Goal: Task Accomplishment & Management: Manage account settings

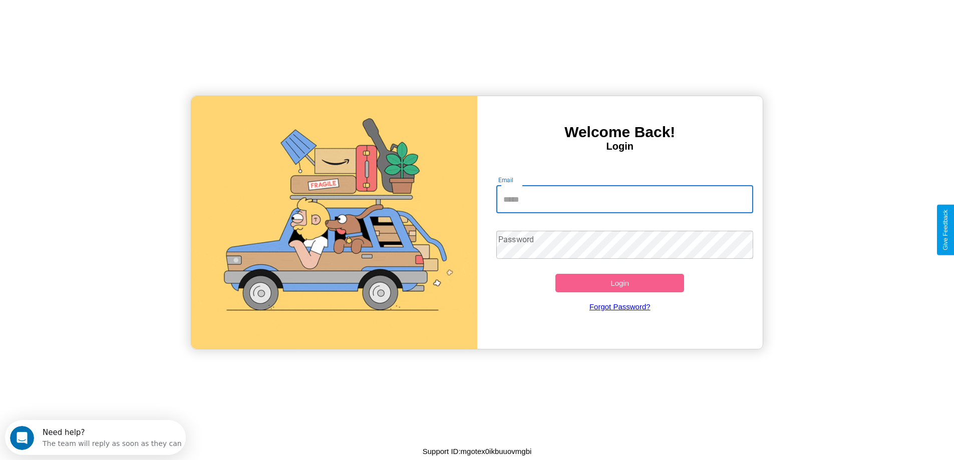
click at [625, 199] on input "Email" at bounding box center [624, 199] width 257 height 28
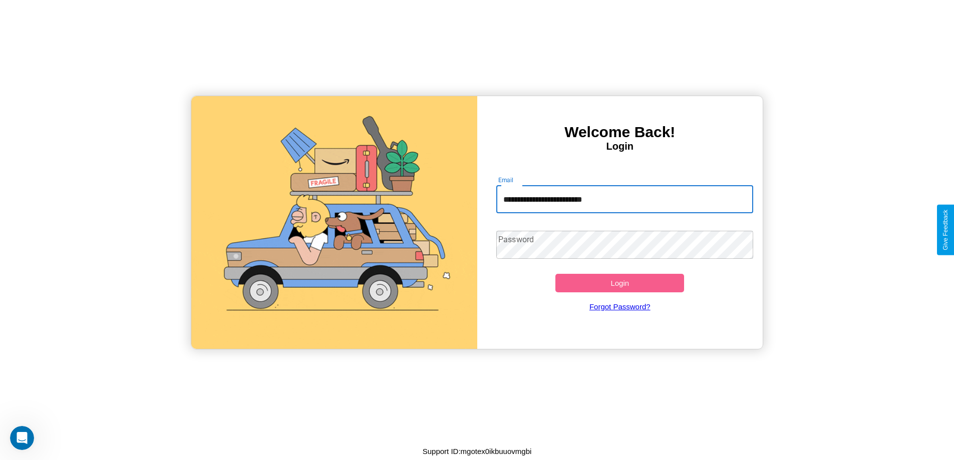
type input "**********"
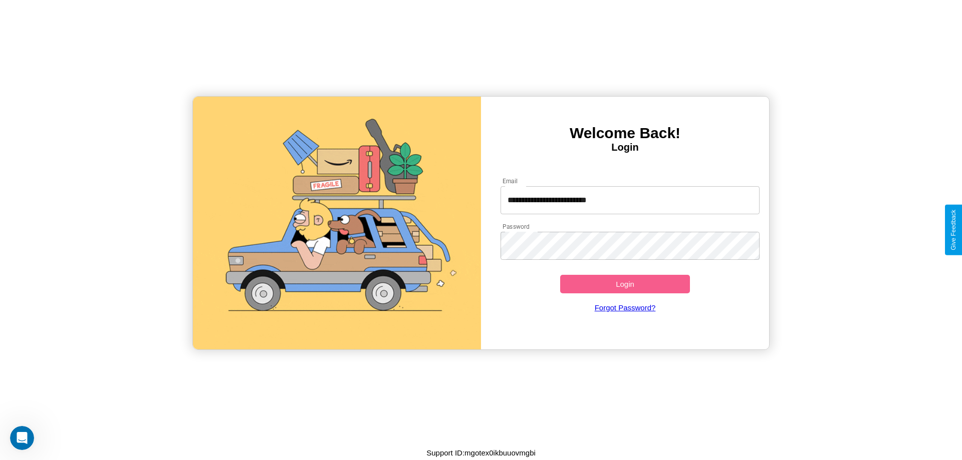
click at [625, 284] on button "Login" at bounding box center [625, 284] width 130 height 19
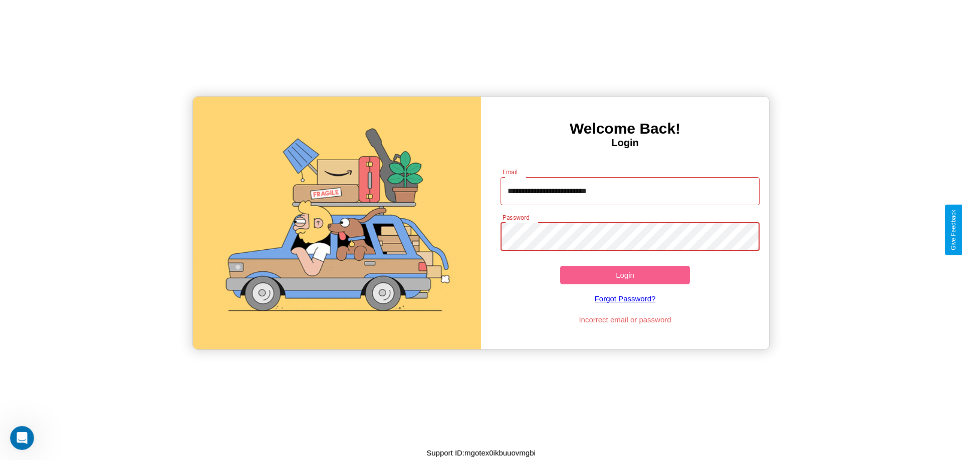
click at [625, 275] on button "Login" at bounding box center [625, 275] width 130 height 19
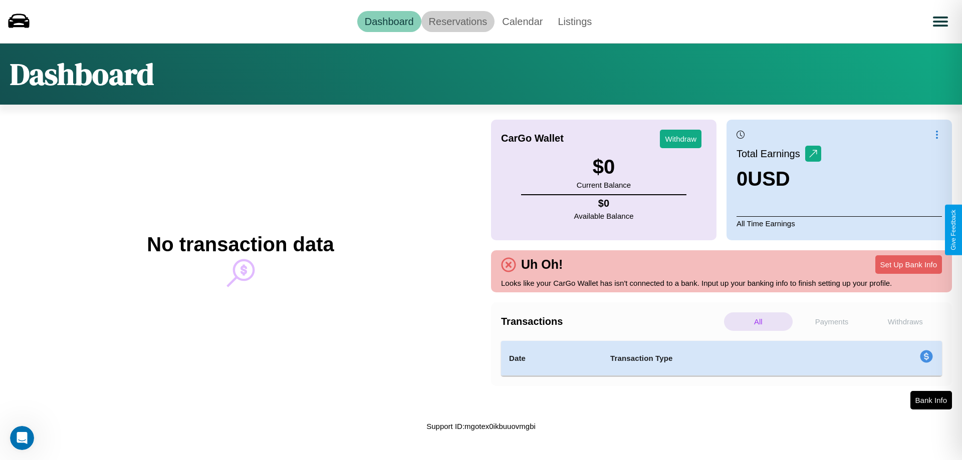
click at [457, 21] on link "Reservations" at bounding box center [458, 21] width 74 height 21
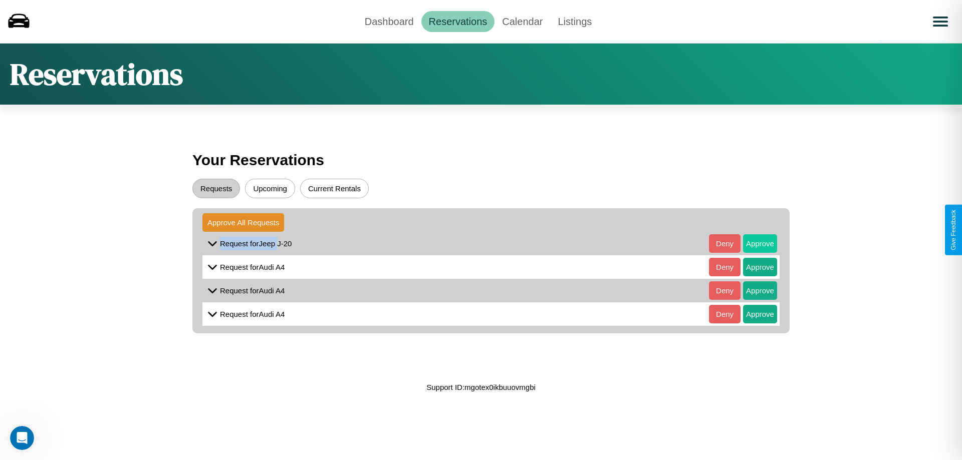
click at [752, 243] on button "Approve" at bounding box center [760, 243] width 34 height 19
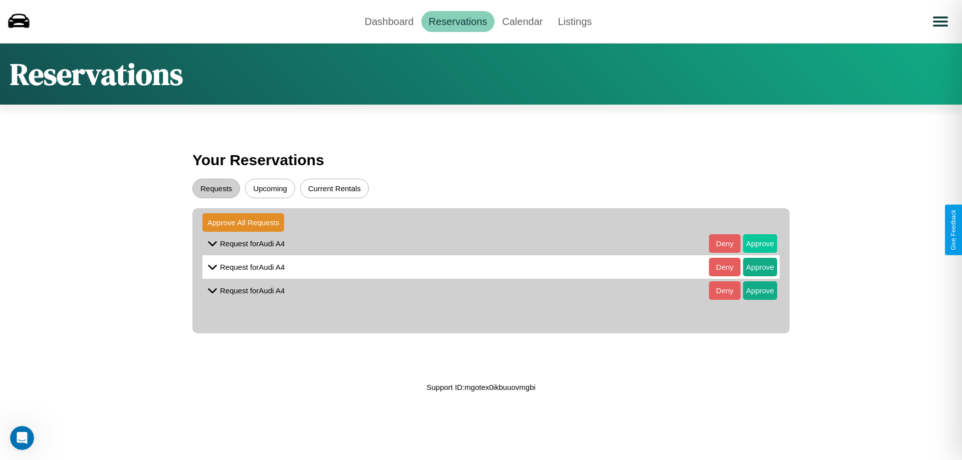
click at [752, 243] on button "Approve" at bounding box center [760, 243] width 34 height 19
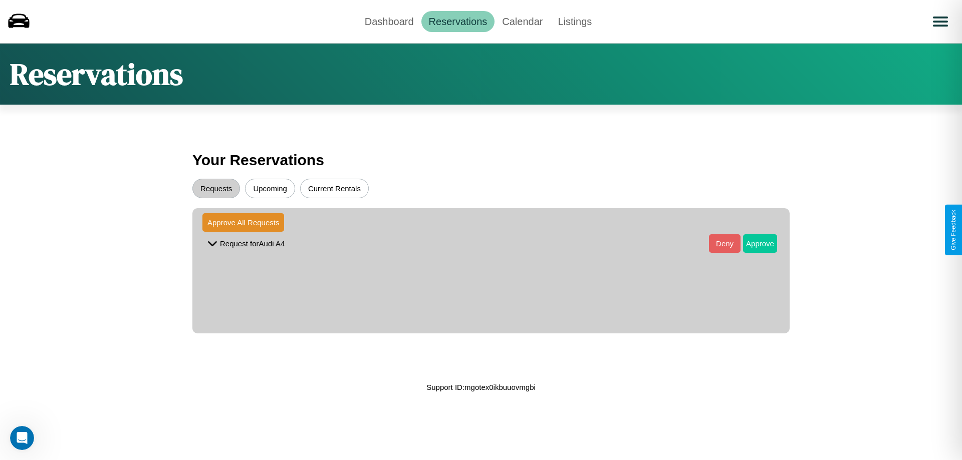
click at [752, 243] on button "Approve" at bounding box center [760, 243] width 34 height 19
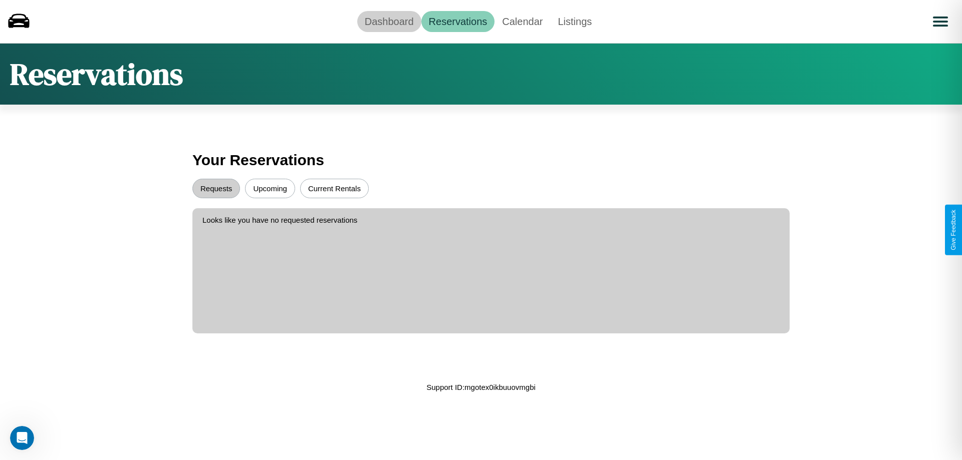
click at [389, 21] on link "Dashboard" at bounding box center [389, 21] width 64 height 21
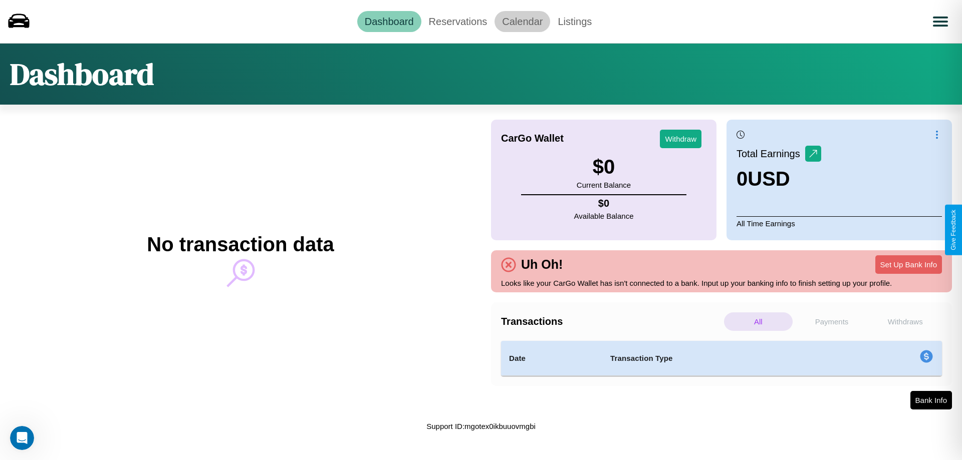
click at [522, 21] on link "Calendar" at bounding box center [522, 21] width 56 height 21
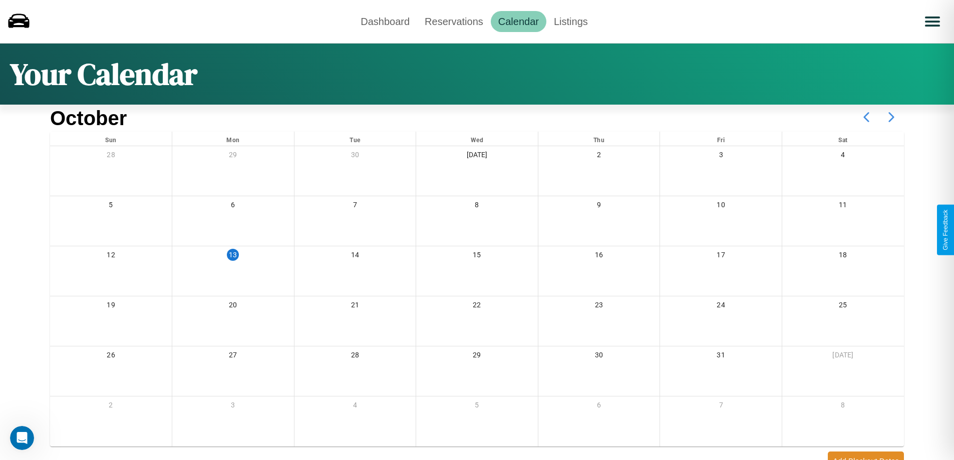
click at [892, 117] on icon at bounding box center [891, 117] width 25 height 25
